Goal: Task Accomplishment & Management: Manage account settings

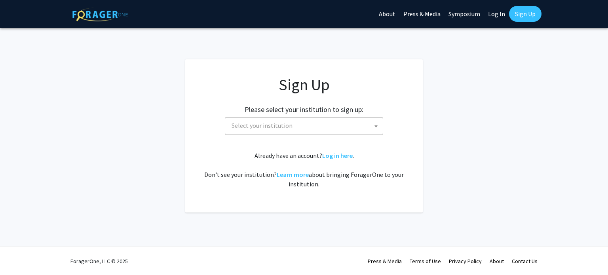
click at [301, 122] on span "Select your institution" at bounding box center [305, 126] width 154 height 16
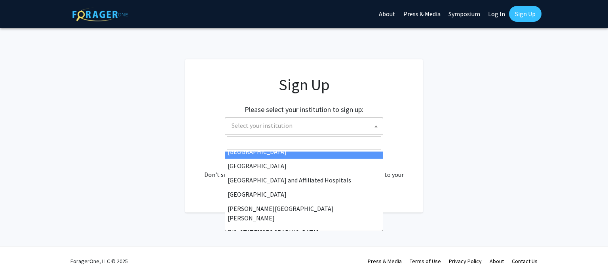
scroll to position [119, 0]
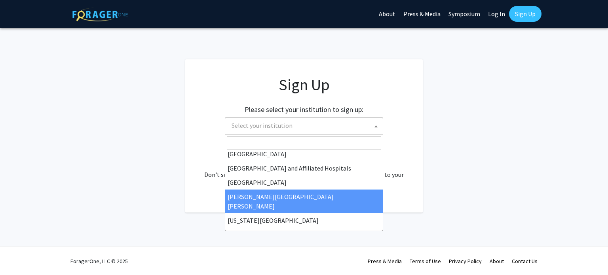
select select "1"
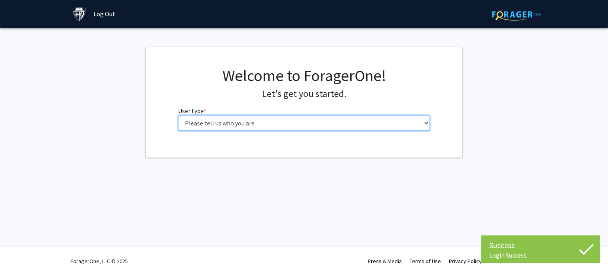
click at [303, 121] on select "Please tell us who you are Undergraduate Student Master's Student Doctoral Cand…" at bounding box center [304, 123] width 252 height 15
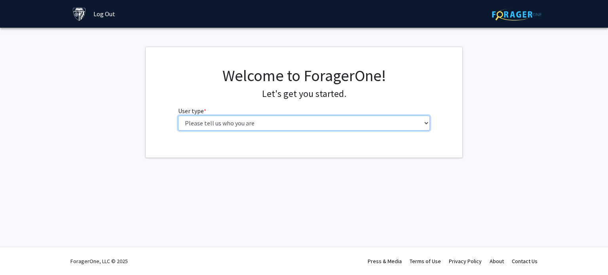
select select "2: masters"
click at [178, 116] on select "Please tell us who you are Undergraduate Student Master's Student Doctoral Cand…" at bounding box center [304, 123] width 252 height 15
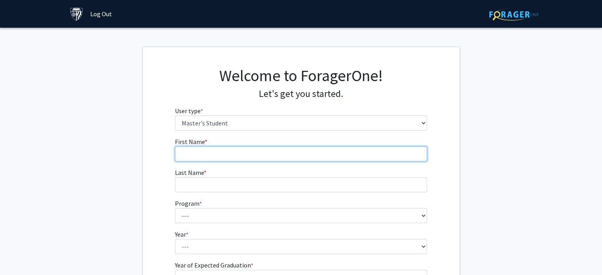
click at [206, 152] on input "First Name * required" at bounding box center [301, 154] width 252 height 15
type input "Paul"
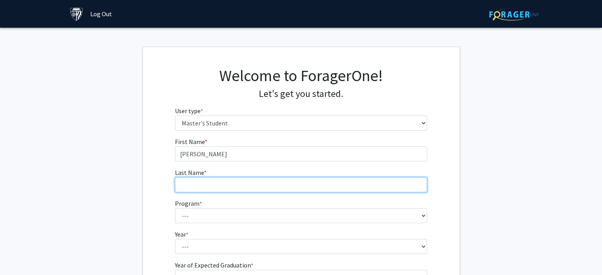
type input "Schmidt"
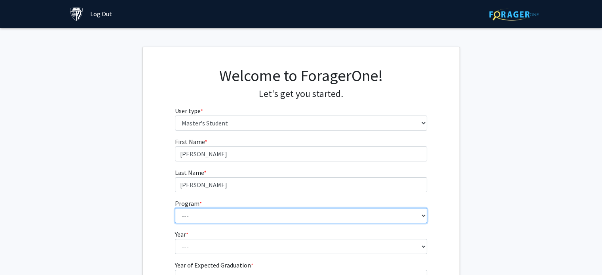
click at [224, 221] on select "--- Anatomy Education Applied and Computational Mathematics Applied Biomedical …" at bounding box center [301, 215] width 252 height 15
select select "15: 8"
click at [175, 208] on select "--- Anatomy Education Applied and Computational Mathematics Applied Biomedical …" at bounding box center [301, 215] width 252 height 15
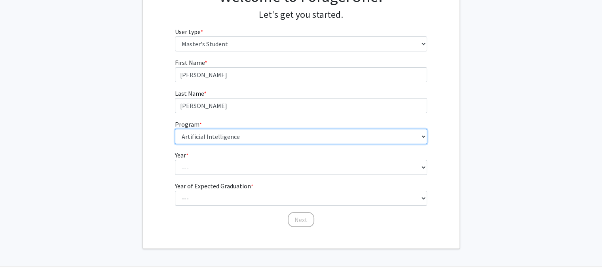
scroll to position [99, 0]
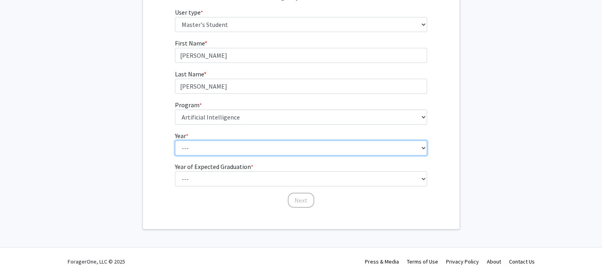
click at [202, 145] on select "--- First Year Second Year" at bounding box center [301, 148] width 252 height 15
select select "1: first_year"
click at [175, 141] on select "--- First Year Second Year" at bounding box center [301, 148] width 252 height 15
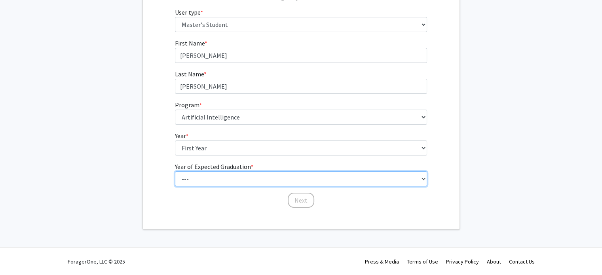
click at [242, 180] on select "--- 2025 2026 2027 2028 2029 2030 2031 2032 2033 2034" at bounding box center [301, 178] width 252 height 15
select select "4: 2028"
click at [175, 171] on select "--- 2025 2026 2027 2028 2029 2030 2031 2032 2033 2034" at bounding box center [301, 178] width 252 height 15
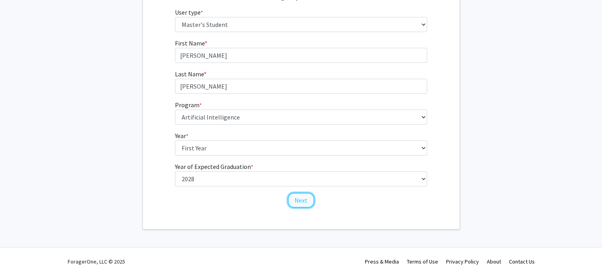
click at [306, 201] on button "Next" at bounding box center [301, 200] width 27 height 15
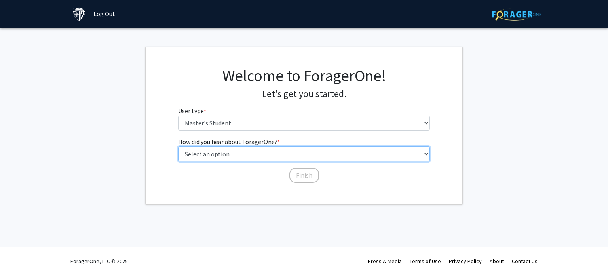
click at [251, 156] on select "Select an option Peer/student recommendation Faculty/staff recommendation Unive…" at bounding box center [304, 154] width 252 height 15
select select "3: university_website"
click at [178, 147] on select "Select an option Peer/student recommendation Faculty/staff recommendation Unive…" at bounding box center [304, 154] width 252 height 15
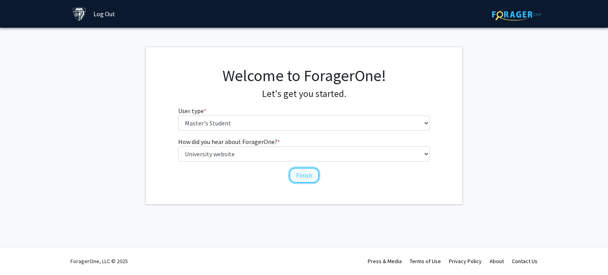
click at [303, 172] on button "Finish" at bounding box center [304, 175] width 30 height 15
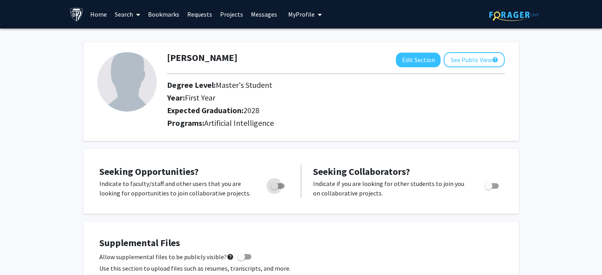
click at [278, 185] on span "Toggle" at bounding box center [274, 186] width 8 height 8
click at [274, 189] on input "Are you actively seeking opportunities?" at bounding box center [274, 189] width 0 height 0
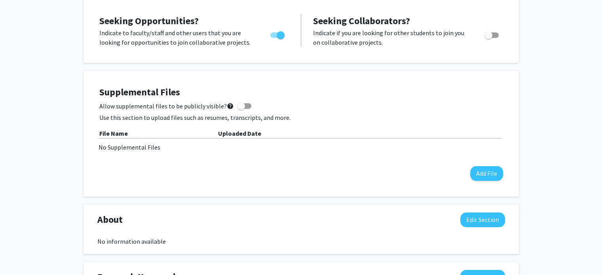
scroll to position [40, 0]
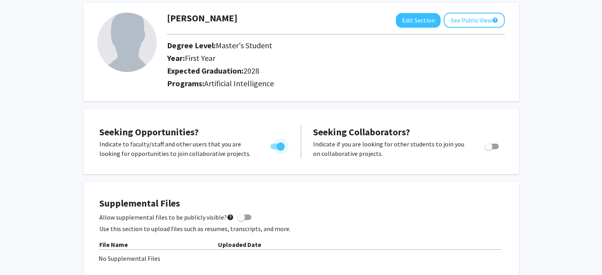
click at [277, 145] on span "Toggle" at bounding box center [281, 147] width 8 height 8
click at [274, 149] on input "Are you actively seeking opportunities?" at bounding box center [274, 149] width 0 height 0
checkbox input "false"
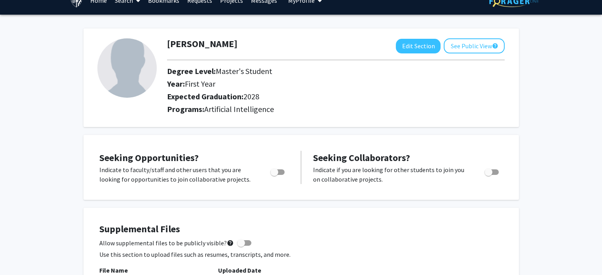
scroll to position [0, 0]
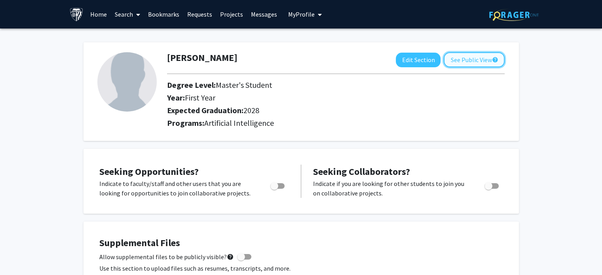
click at [464, 57] on button "See Public View help" at bounding box center [474, 59] width 61 height 15
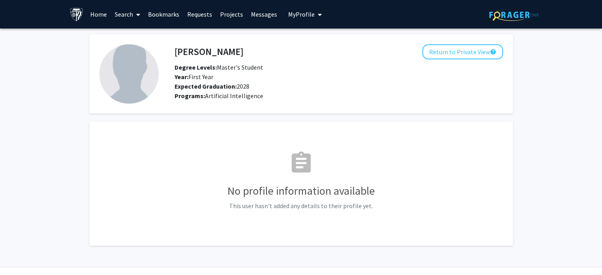
drag, startPoint x: 131, startPoint y: 68, endPoint x: 112, endPoint y: 36, distance: 36.2
click at [112, 36] on fg-card "Paul Schmidt Return to Private View help Degree Levels: Master's Student Year: …" at bounding box center [301, 73] width 424 height 79
click at [307, 13] on span "My Profile" at bounding box center [301, 14] width 27 height 8
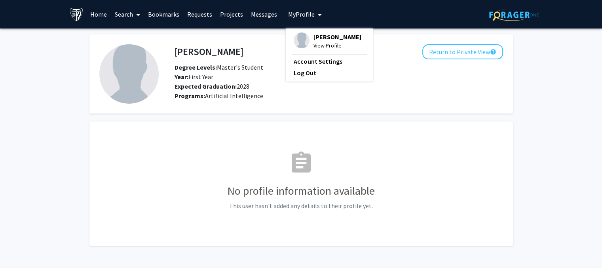
click at [259, 34] on fg-card "Paul Schmidt Return to Private View help Degree Levels: Master's Student Year: …" at bounding box center [301, 73] width 424 height 79
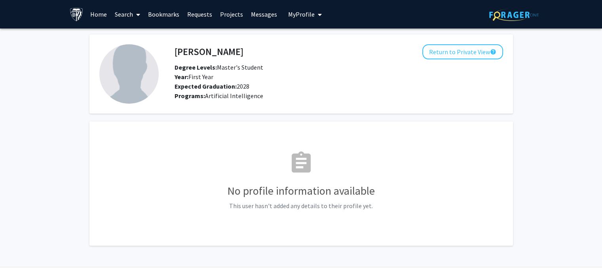
click at [294, 14] on span "My Profile" at bounding box center [301, 14] width 27 height 8
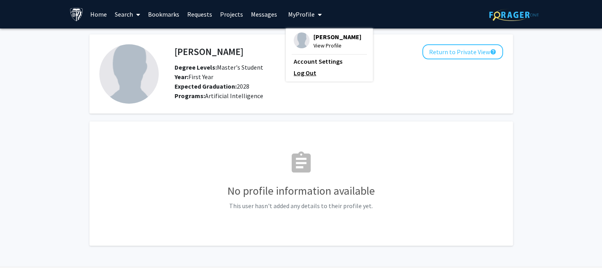
click at [303, 70] on link "Log Out" at bounding box center [329, 73] width 71 height 10
